Goal: Task Accomplishment & Management: Manage account settings

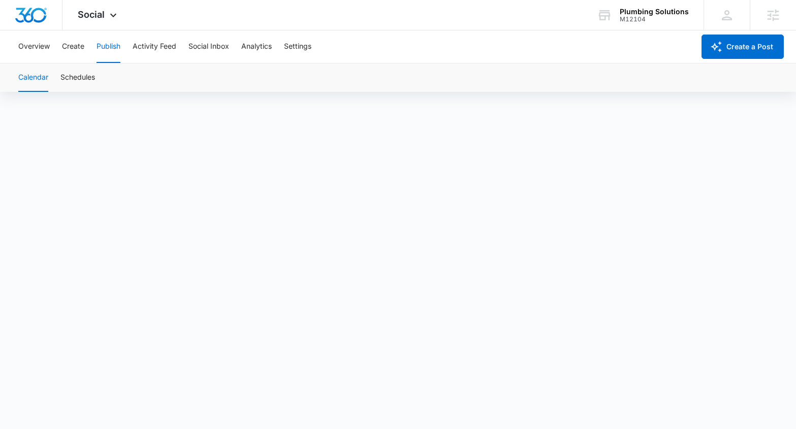
click at [728, 15] on icon at bounding box center [726, 15] width 15 height 15
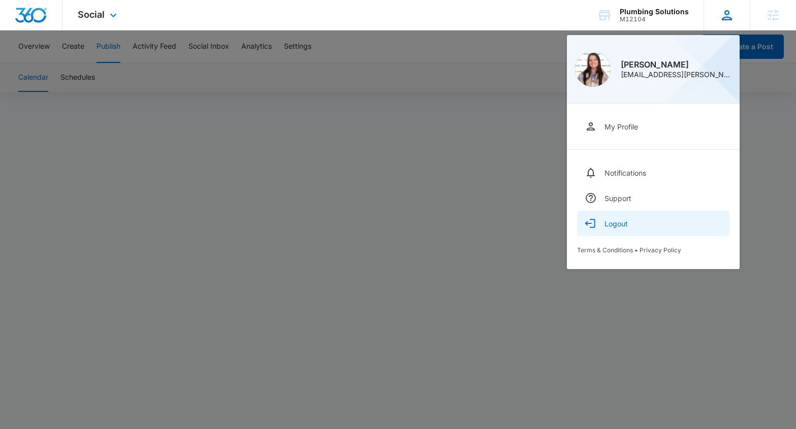
click at [627, 223] on div "Logout" at bounding box center [615, 223] width 23 height 9
